Goal: Task Accomplishment & Management: Use online tool/utility

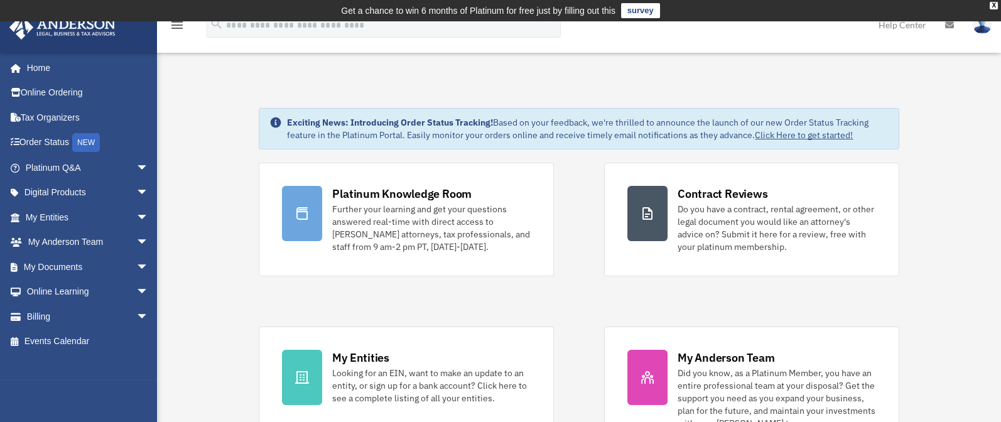
click at [136, 217] on span "arrow_drop_down" at bounding box center [148, 218] width 25 height 26
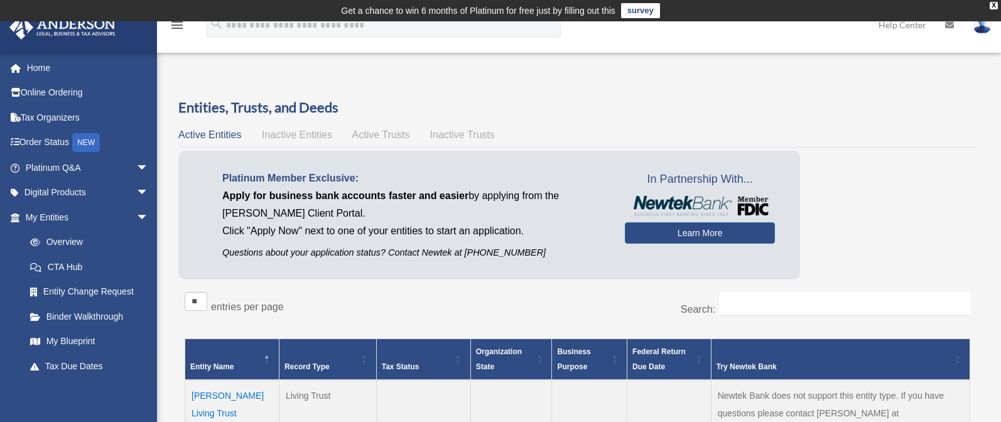
scroll to position [146, 0]
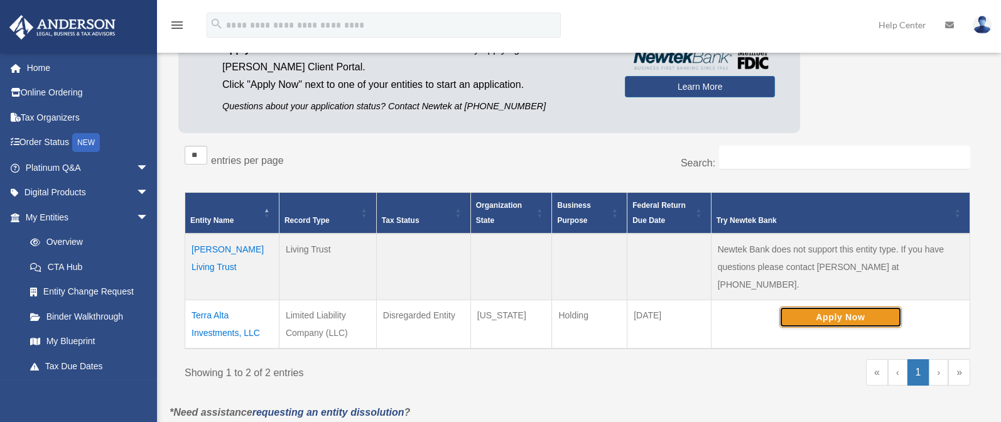
click at [830, 306] on button "Apply Now" at bounding box center [840, 316] width 122 height 21
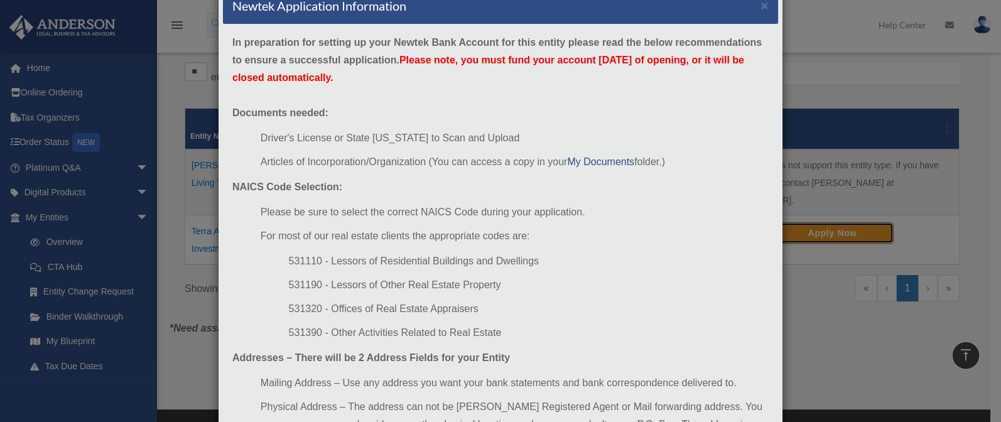
scroll to position [7, 0]
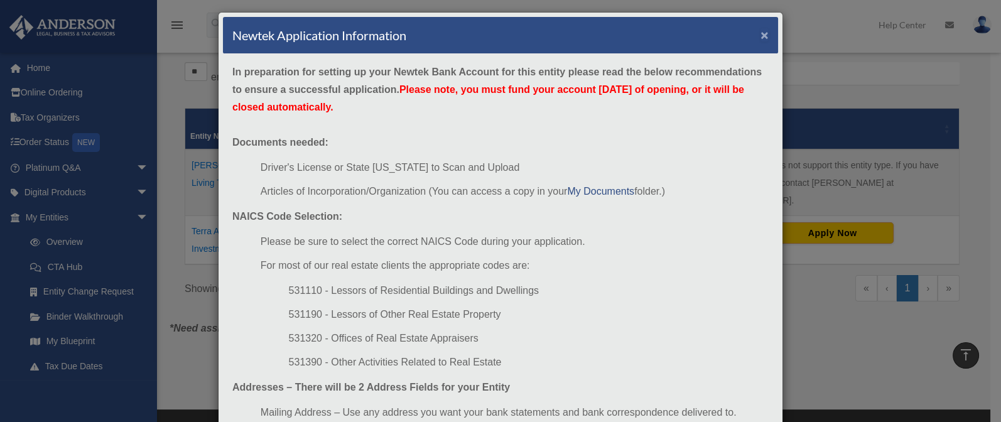
click at [760, 33] on button "×" at bounding box center [764, 34] width 8 height 13
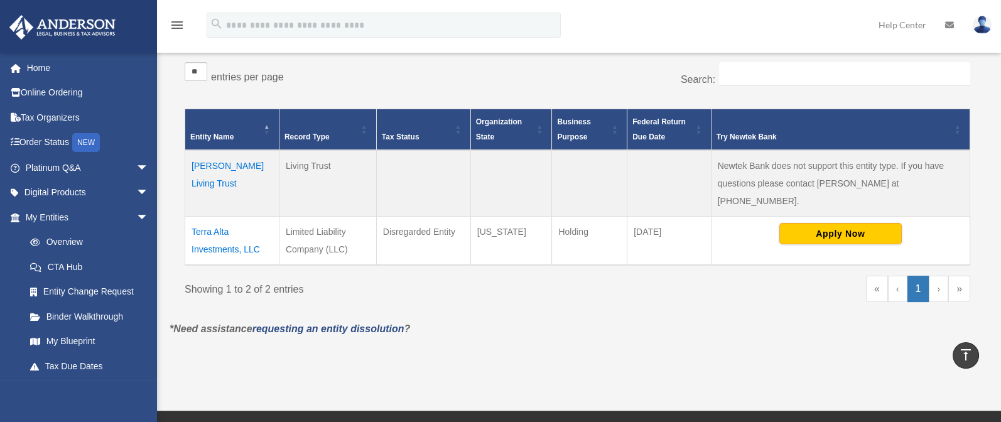
click at [213, 229] on td "Terra Alta Investments, LLC" at bounding box center [232, 240] width 94 height 49
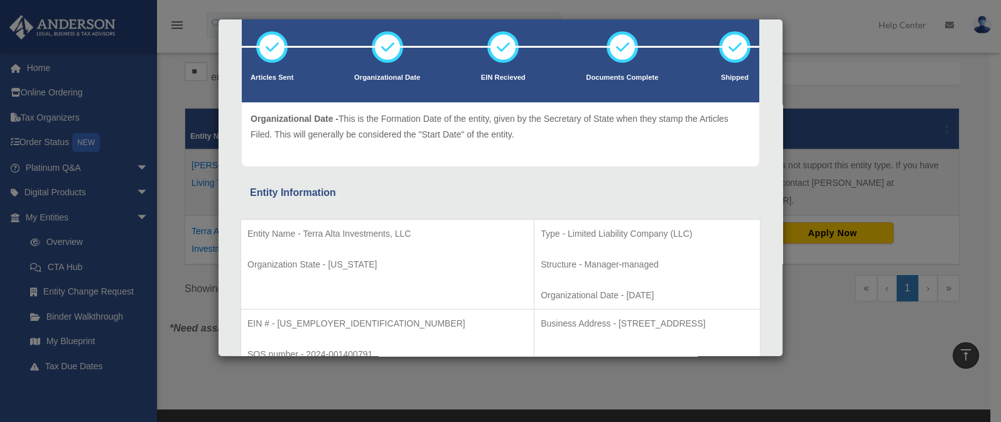
scroll to position [63, 0]
